Goal: Information Seeking & Learning: Learn about a topic

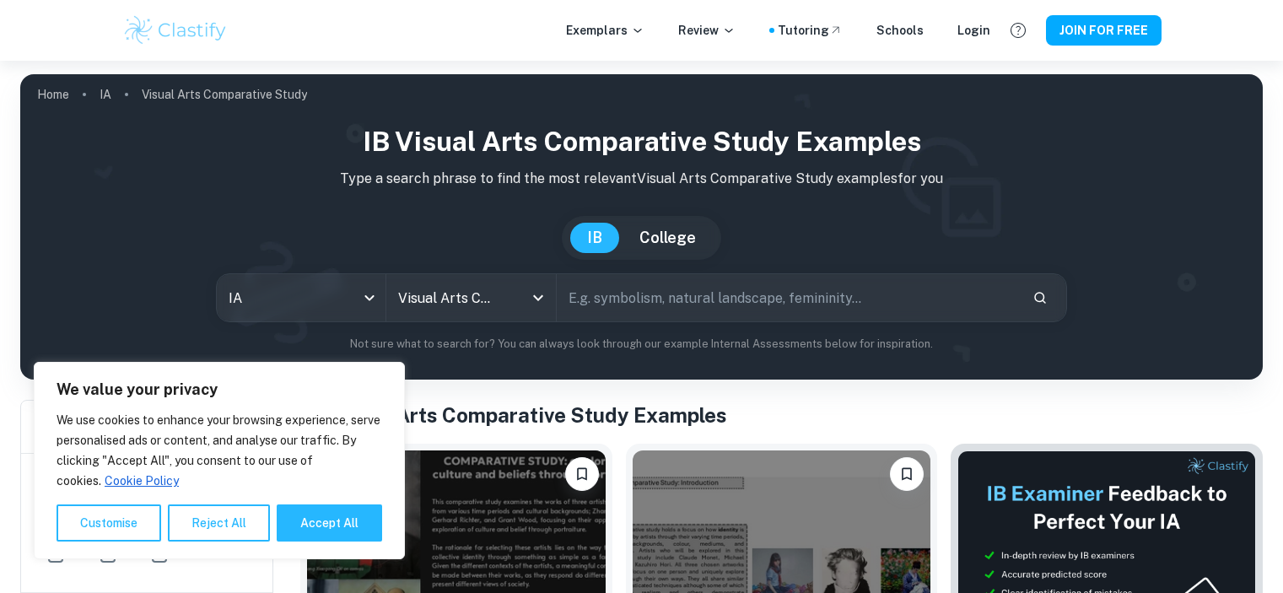
scroll to position [366, 0]
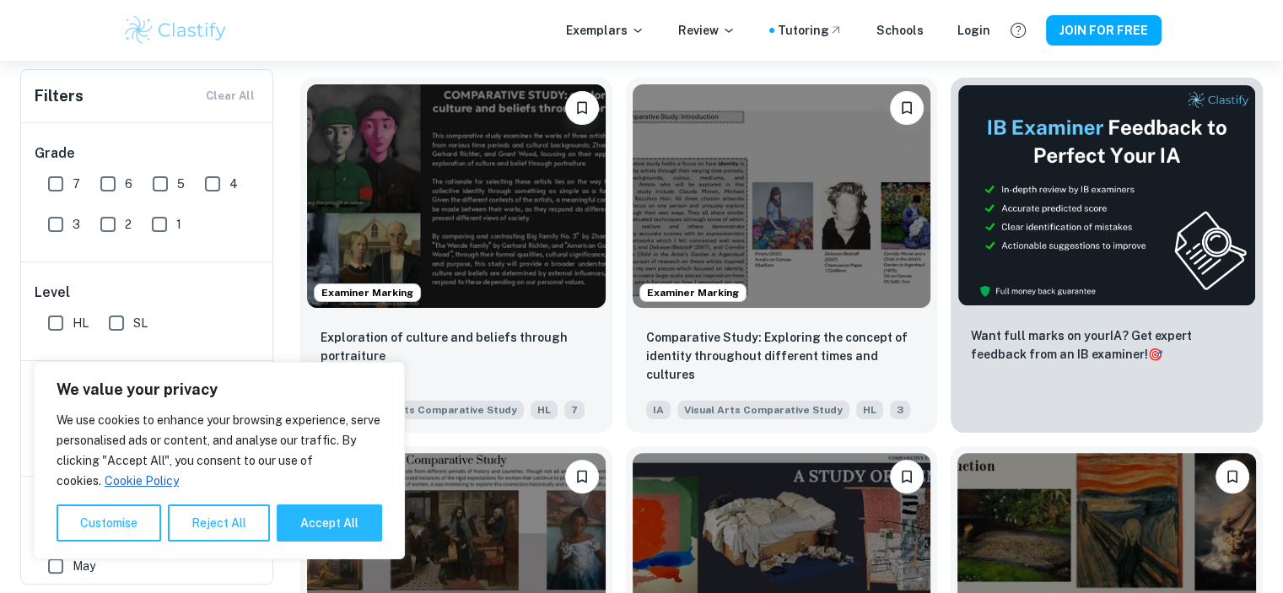
click at [618, 269] on div "Examiner Marking Comparative Study: Exploring the concept of identity throughou…" at bounding box center [775, 248] width 326 height 369
drag, startPoint x: 618, startPoint y: 269, endPoint x: 331, endPoint y: 526, distance: 385.4
click at [331, 526] on button "Accept All" at bounding box center [329, 522] width 105 height 37
checkbox input "true"
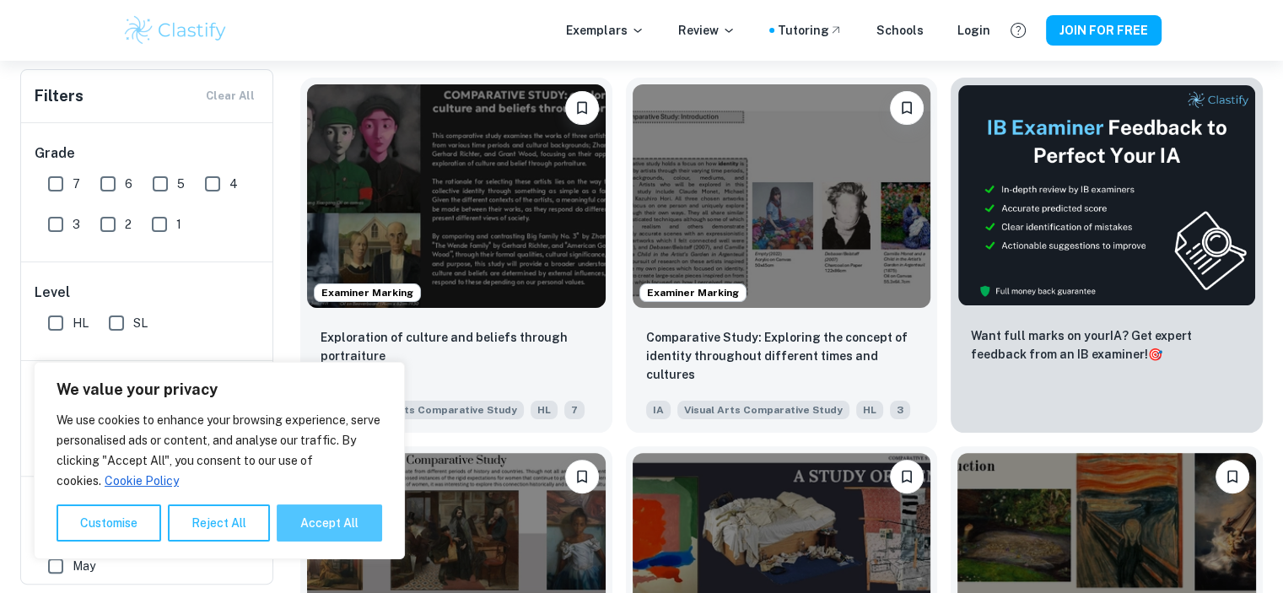
checkbox input "true"
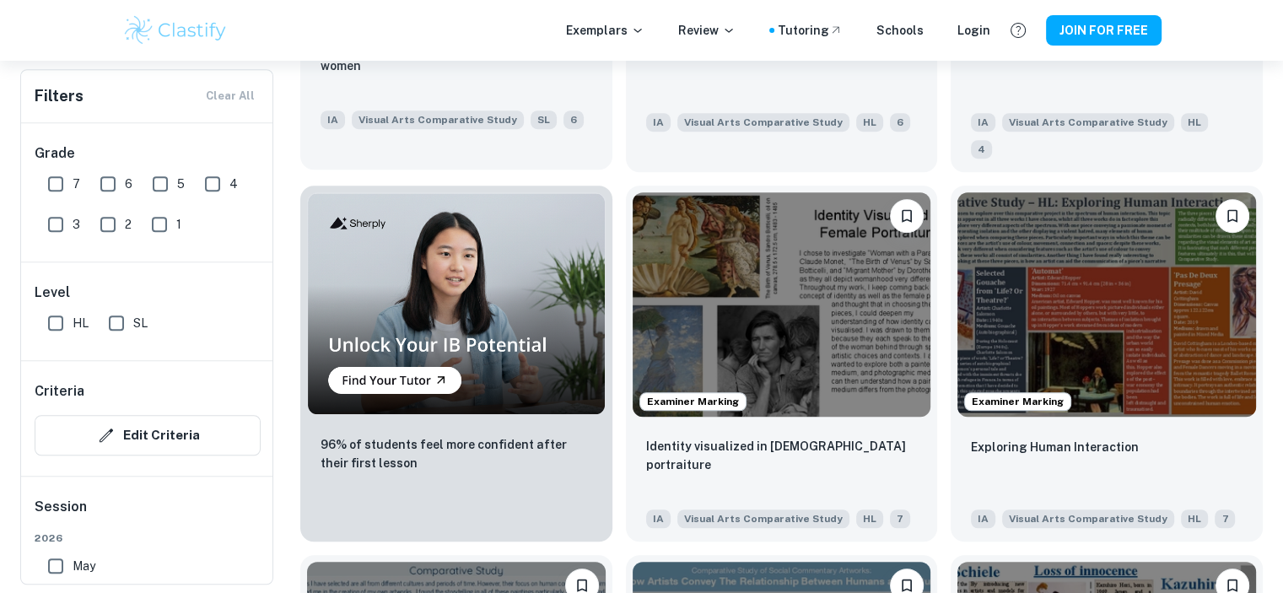
scroll to position [1022, 0]
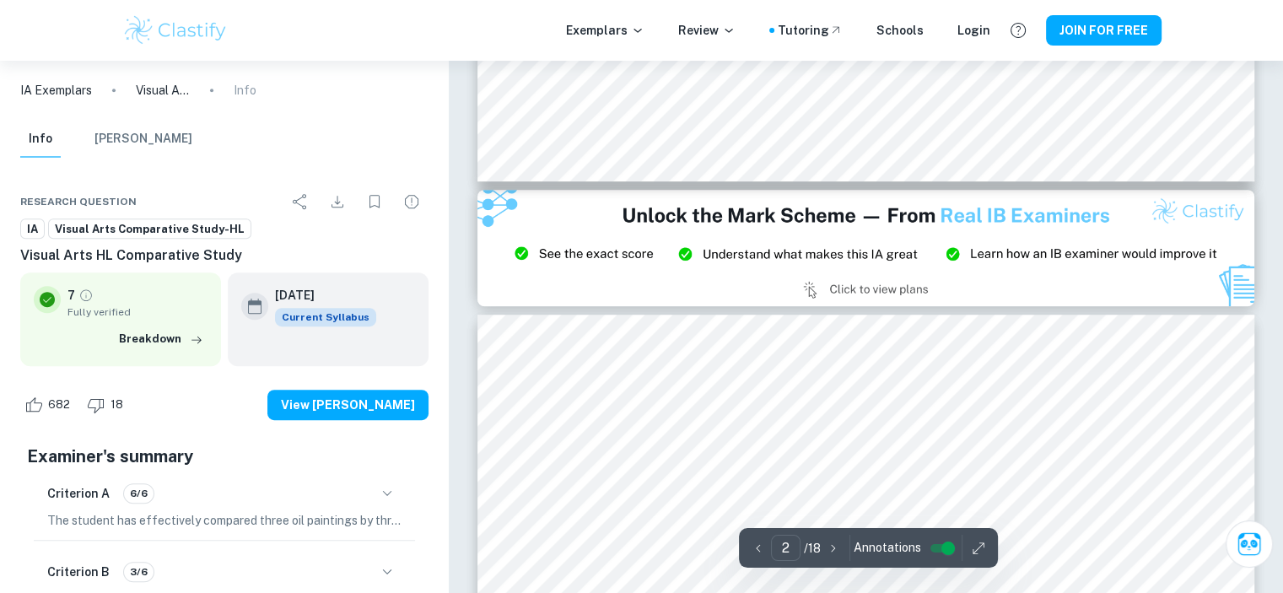
scroll to position [155, 0]
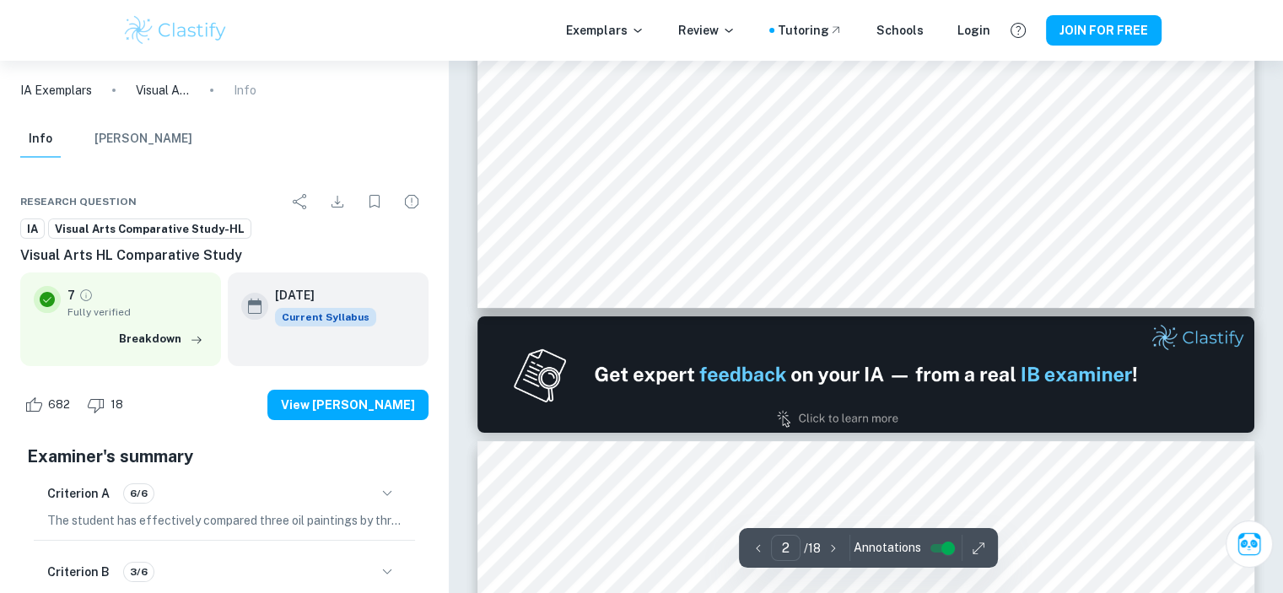
type input "1"
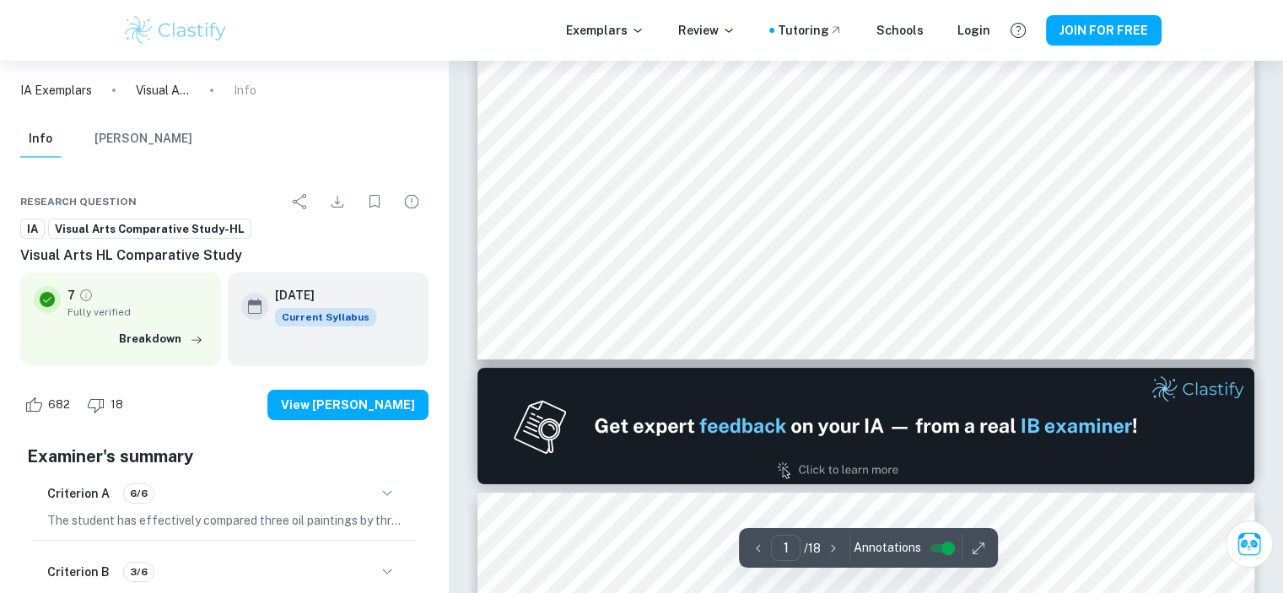
scroll to position [0, 0]
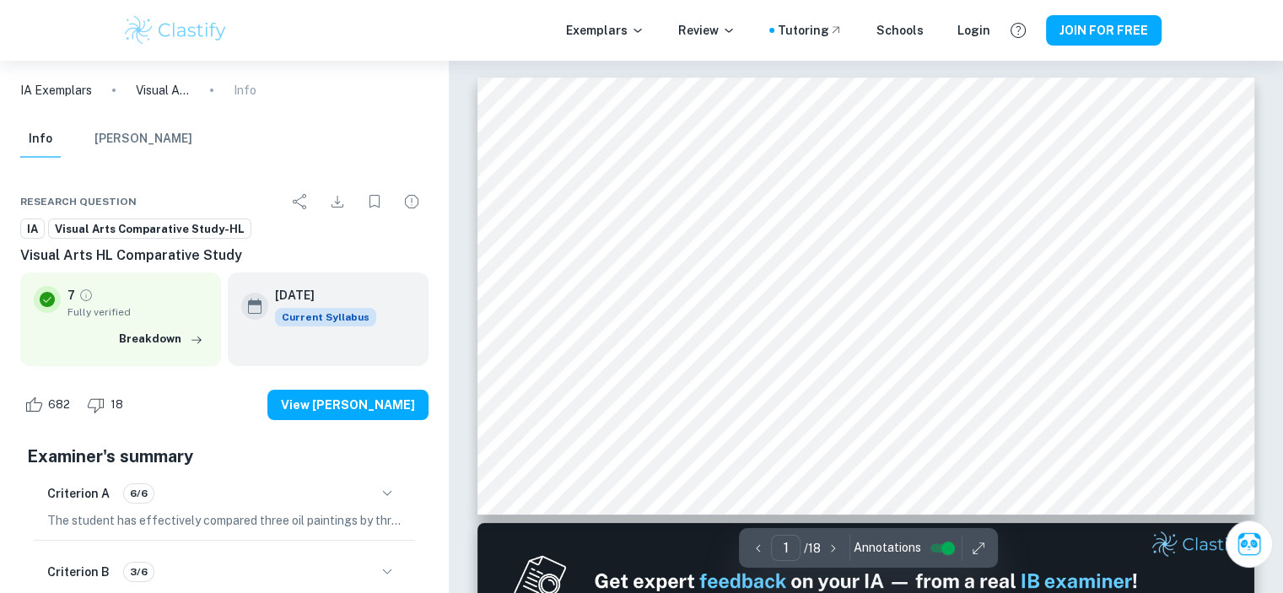
click at [985, 541] on button "button" at bounding box center [978, 548] width 25 height 26
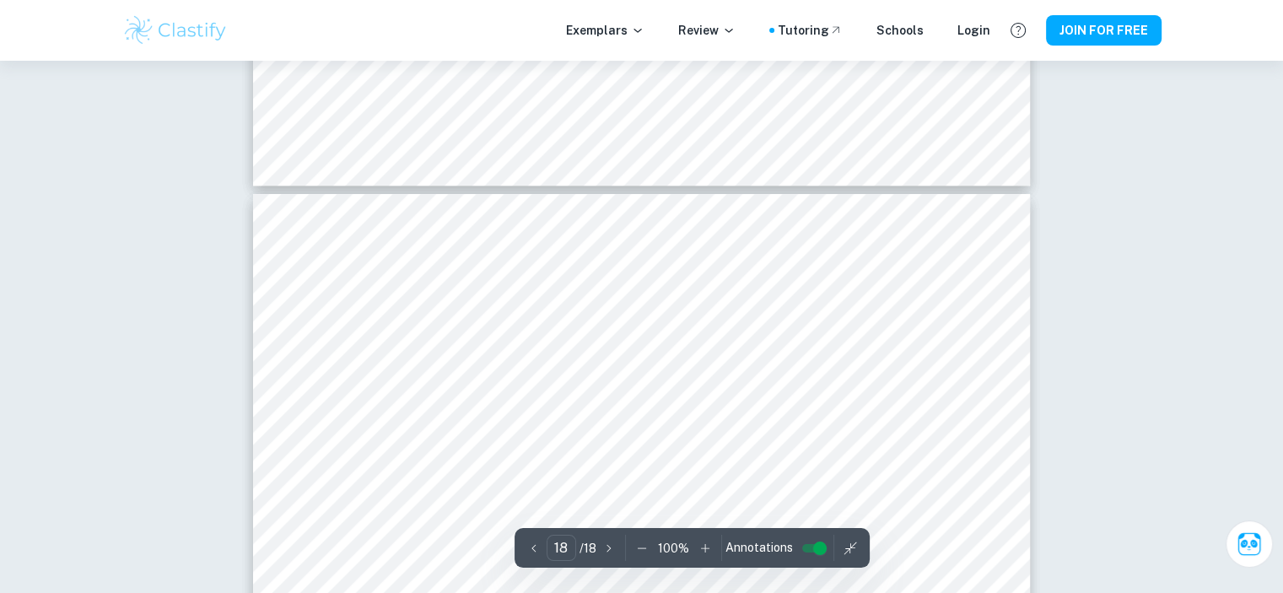
scroll to position [8010, 0]
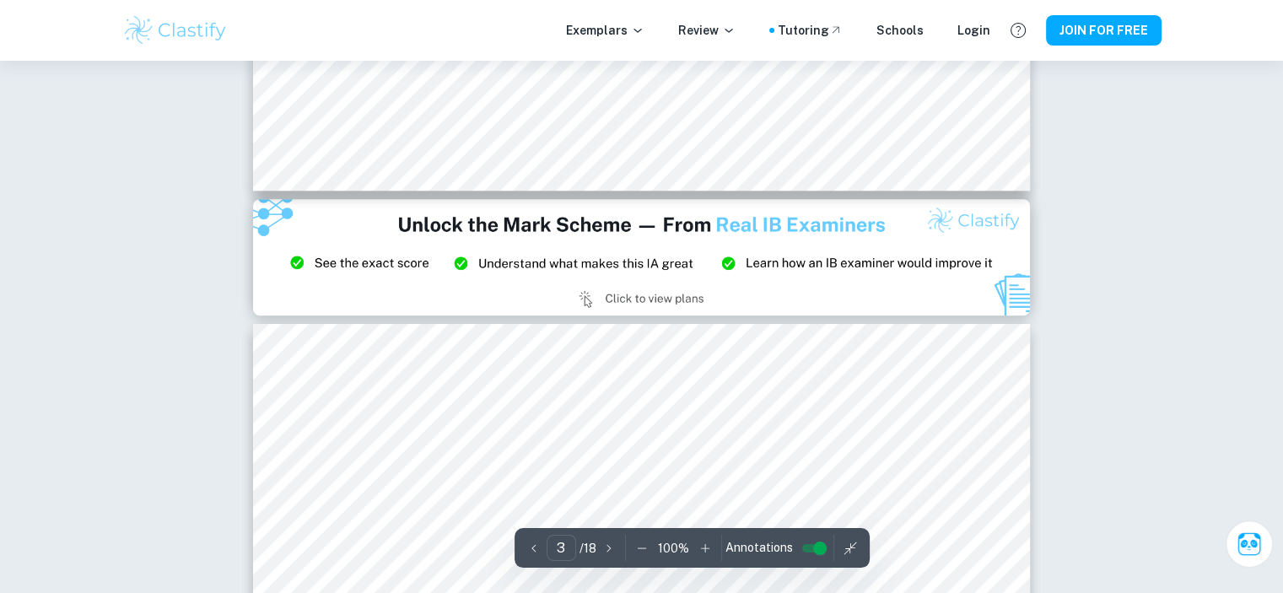
type input "2"
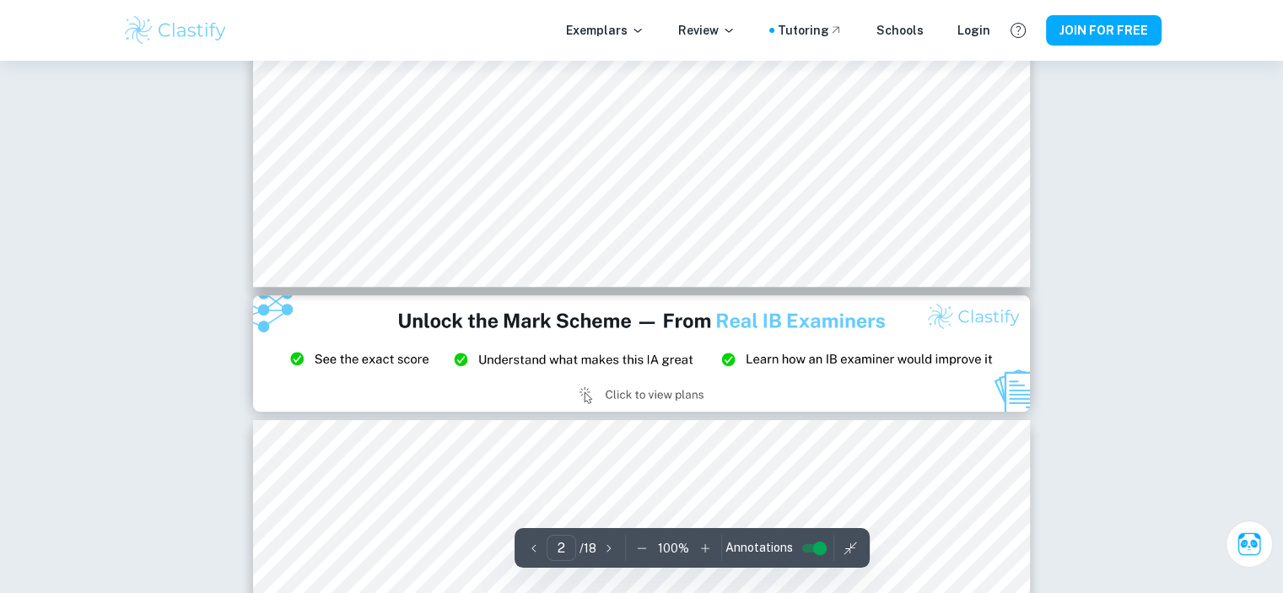
scroll to position [655, 0]
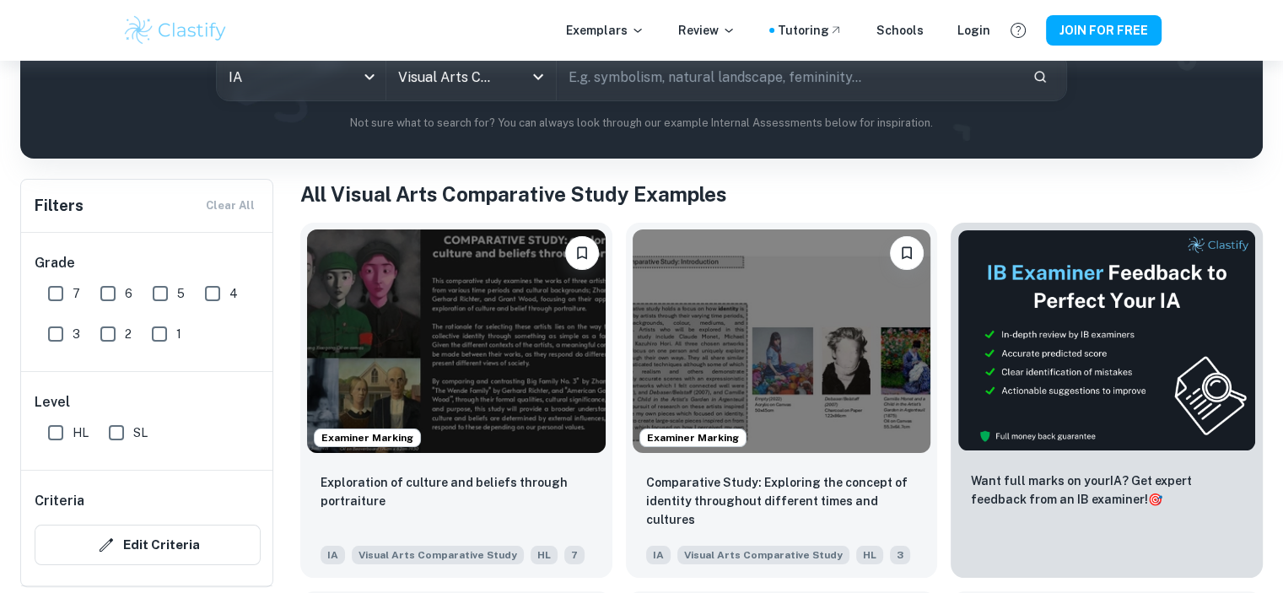
scroll to position [222, 0]
